Goal: Task Accomplishment & Management: Use online tool/utility

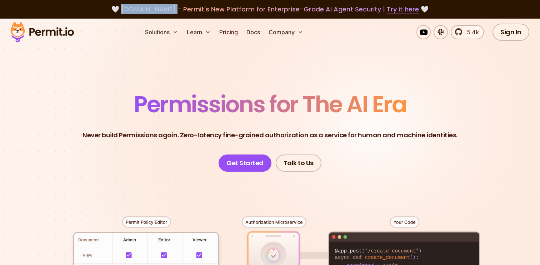
drag, startPoint x: 128, startPoint y: 9, endPoint x: 173, endPoint y: 10, distance: 45.4
click at [173, 10] on span "[DOMAIN_NAME] - Permit's New Platform for Enterprise-Grade AI Agent Security | …" at bounding box center [270, 9] width 298 height 9
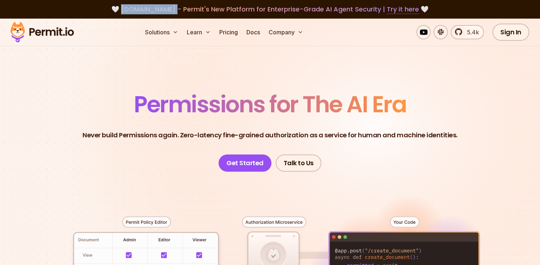
click at [397, 9] on link "Try it here" at bounding box center [403, 9] width 32 height 9
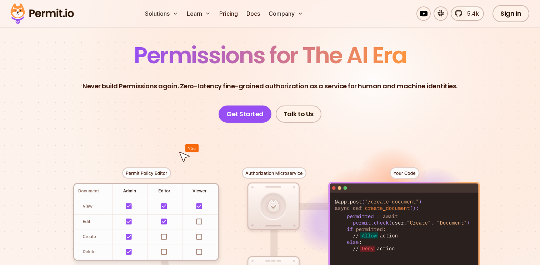
scroll to position [51, 0]
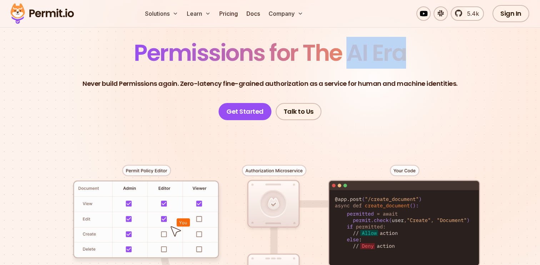
drag, startPoint x: 348, startPoint y: 50, endPoint x: 411, endPoint y: 50, distance: 62.9
click at [411, 50] on header "Permissions for The AI Era Never build Permissions again. Zero-latency fine-gra…" at bounding box center [270, 80] width 500 height 79
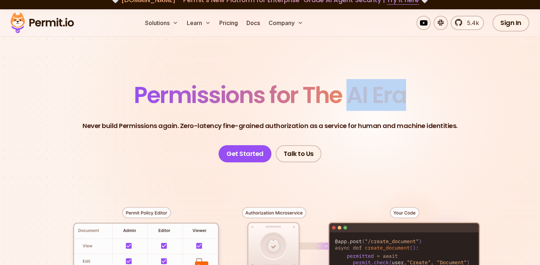
scroll to position [0, 0]
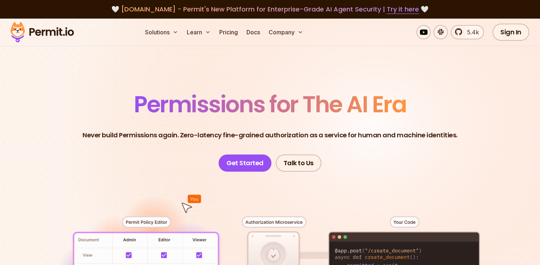
click at [118, 77] on section "Permissions for The AI Era Never build Permissions again. Zero-latency fine-gra…" at bounding box center [270, 255] width 540 height 472
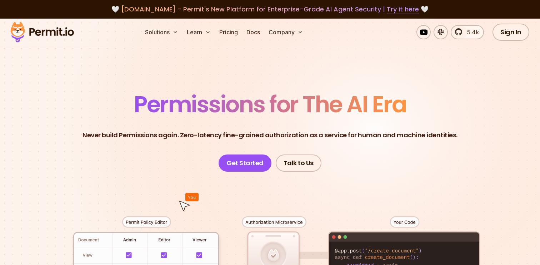
click at [388, 10] on link "Try it here" at bounding box center [403, 9] width 32 height 9
